Goal: Check status: Check status

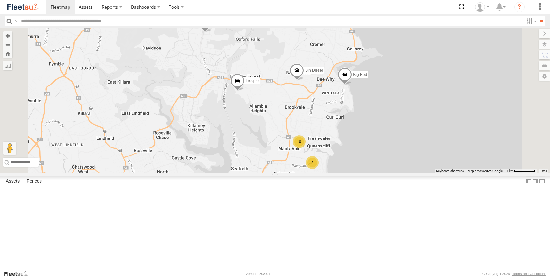
click at [0, 0] on span at bounding box center [0, 0] width 0 height 0
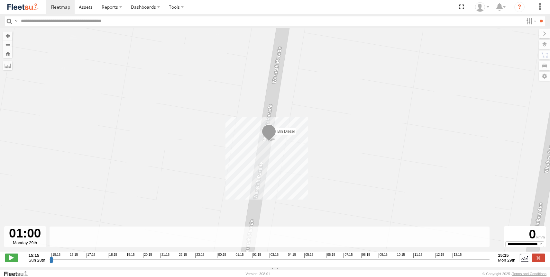
drag, startPoint x: 51, startPoint y: 264, endPoint x: 228, endPoint y: 266, distance: 177.6
click at [228, 263] on input "range" at bounding box center [270, 260] width 440 height 6
drag, startPoint x: 228, startPoint y: 266, endPoint x: 374, endPoint y: 262, distance: 145.8
click at [374, 262] on input "range" at bounding box center [270, 260] width 440 height 6
drag, startPoint x: 374, startPoint y: 262, endPoint x: 491, endPoint y: 262, distance: 117.1
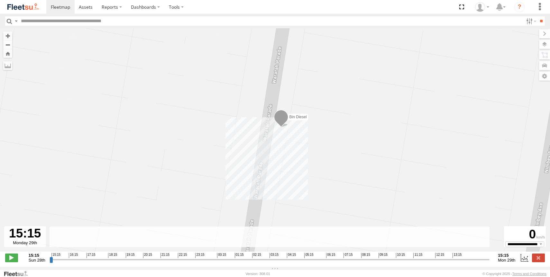
type input "**********"
click at [490, 262] on input "range" at bounding box center [270, 260] width 440 height 6
click at [64, 5] on span at bounding box center [60, 7] width 19 height 6
